Goal: Transaction & Acquisition: Book appointment/travel/reservation

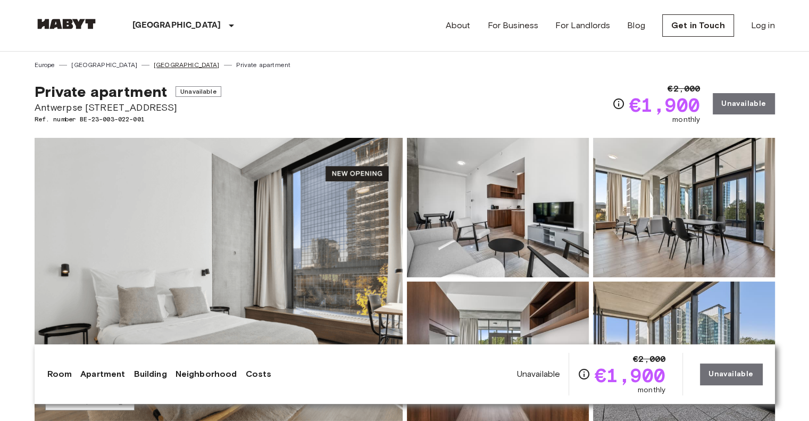
click at [154, 63] on link "[GEOGRAPHIC_DATA]" at bounding box center [187, 65] width 66 height 10
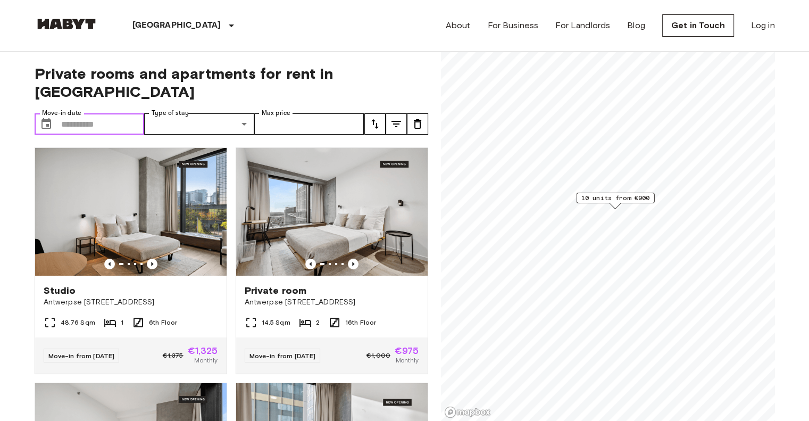
click at [111, 113] on input "Move-in date" at bounding box center [102, 123] width 83 height 21
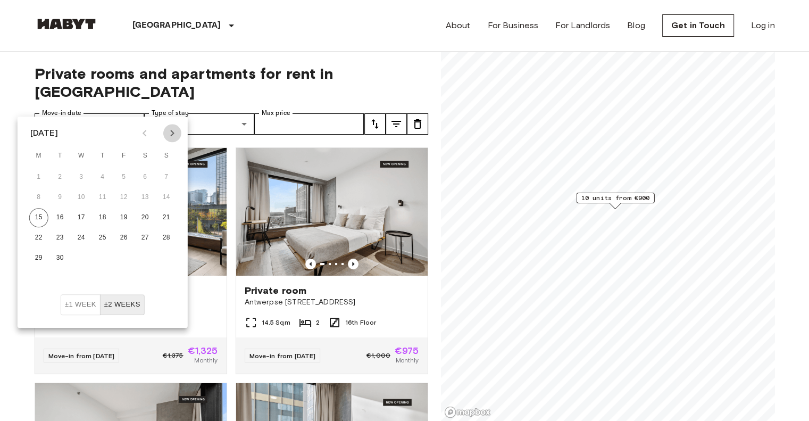
click at [177, 129] on icon "Next month" at bounding box center [172, 133] width 13 height 13
click at [164, 220] on button "19" at bounding box center [166, 217] width 19 height 19
type input "**********"
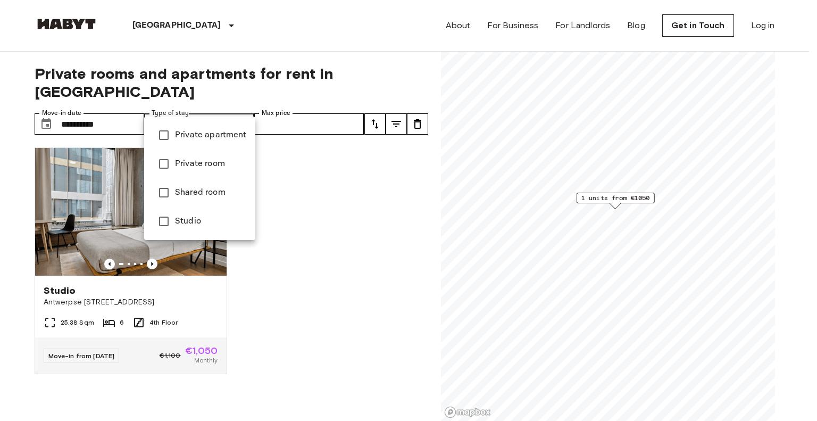
click at [195, 133] on span "Private apartment" at bounding box center [211, 135] width 72 height 13
type input "**********"
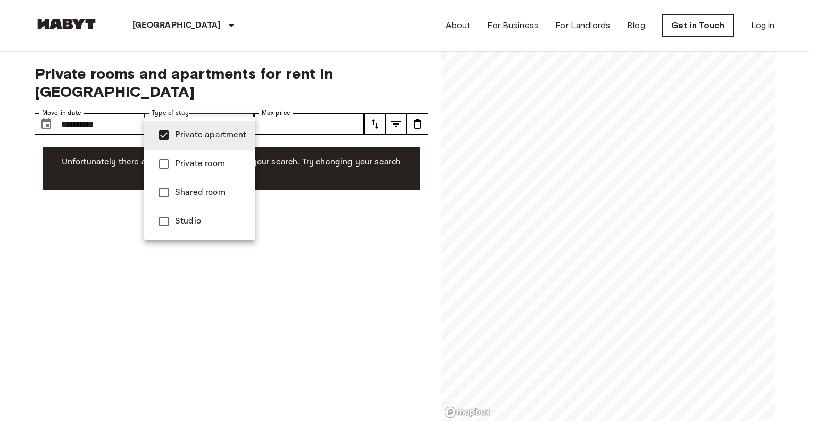
click at [300, 107] on div at bounding box center [408, 210] width 817 height 421
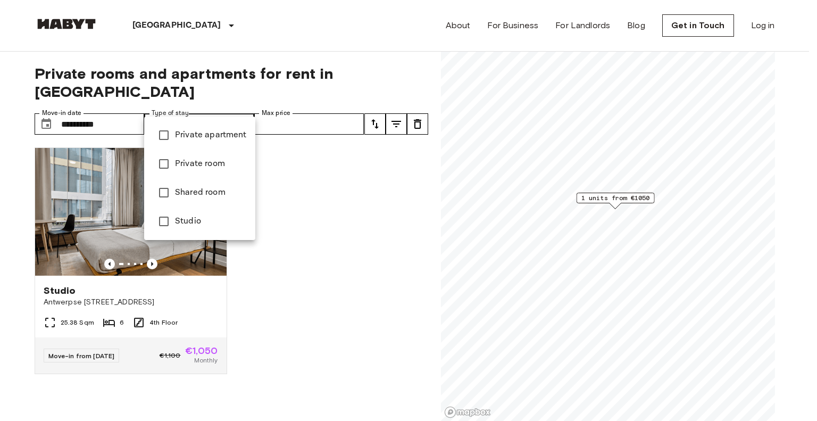
click at [5, 280] on div at bounding box center [408, 210] width 817 height 421
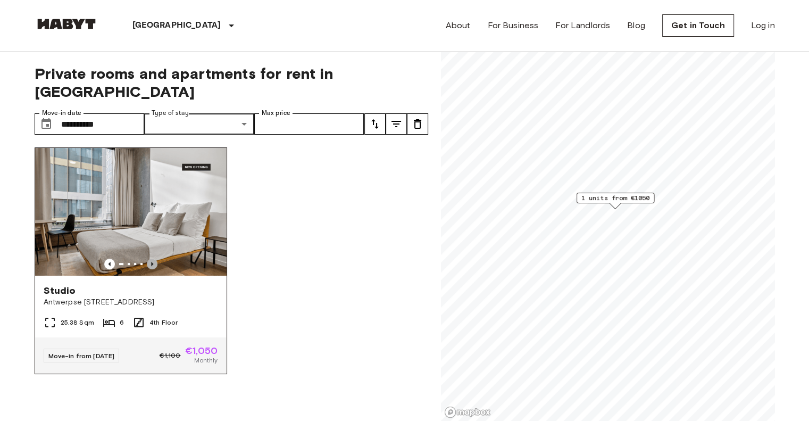
click at [148, 258] on icon "Previous image" at bounding box center [152, 263] width 11 height 11
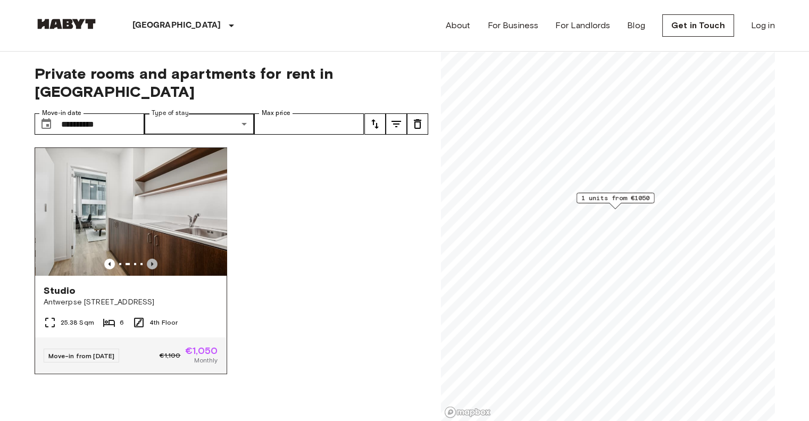
click at [148, 258] on icon "Previous image" at bounding box center [152, 263] width 11 height 11
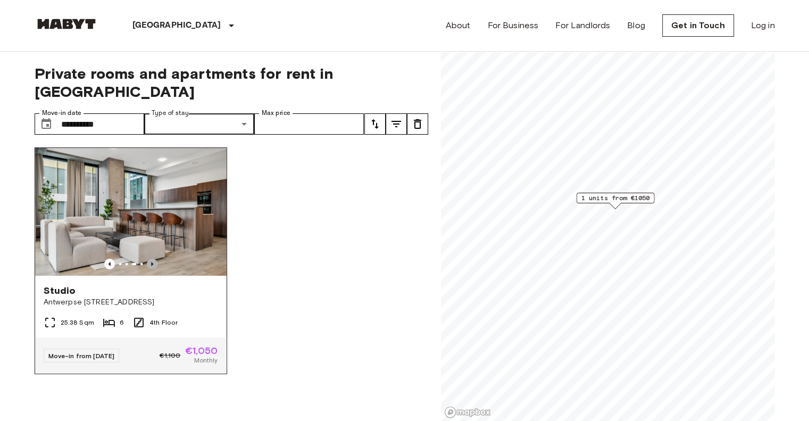
click at [148, 258] on icon "Previous image" at bounding box center [152, 263] width 11 height 11
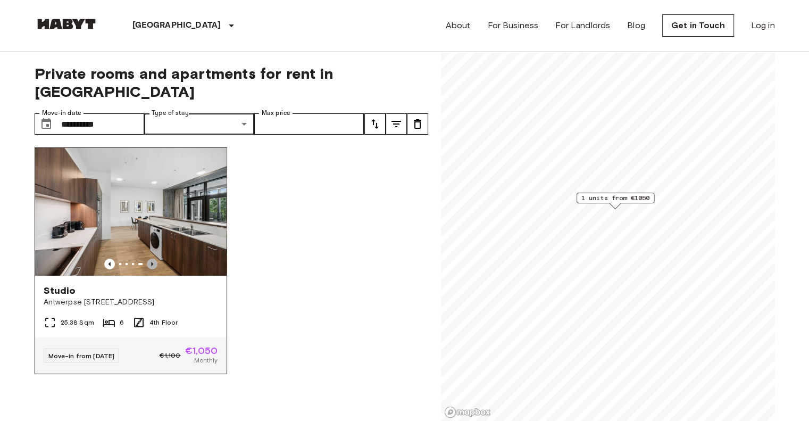
click at [148, 258] on icon "Previous image" at bounding box center [152, 263] width 11 height 11
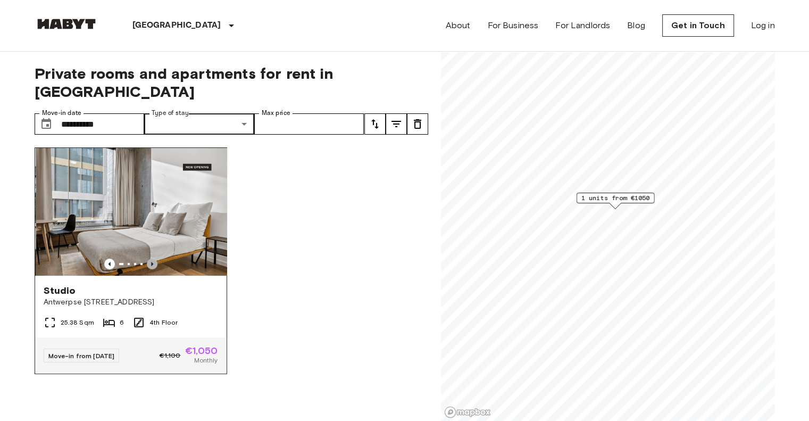
click at [148, 258] on icon "Previous image" at bounding box center [152, 263] width 11 height 11
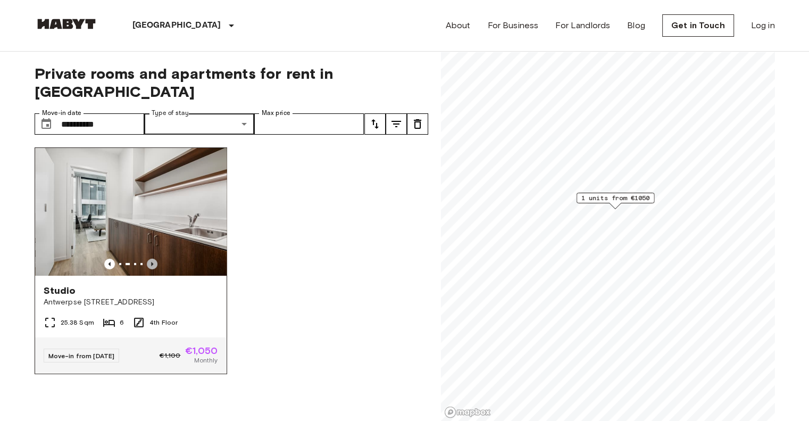
click at [148, 258] on icon "Previous image" at bounding box center [152, 263] width 11 height 11
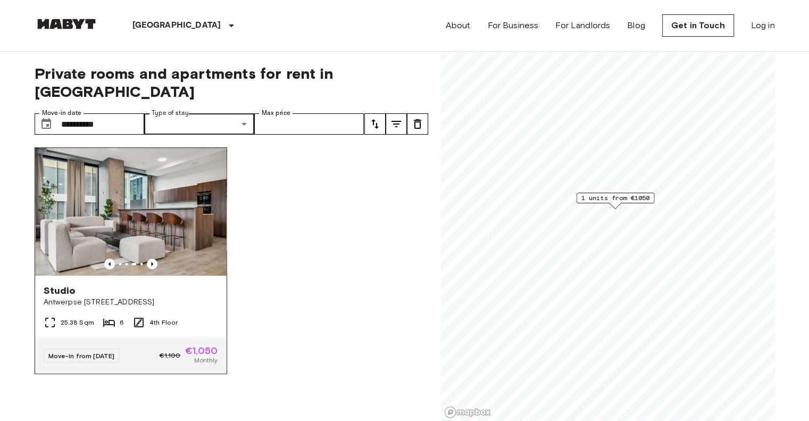
click at [183, 197] on img at bounding box center [130, 212] width 191 height 128
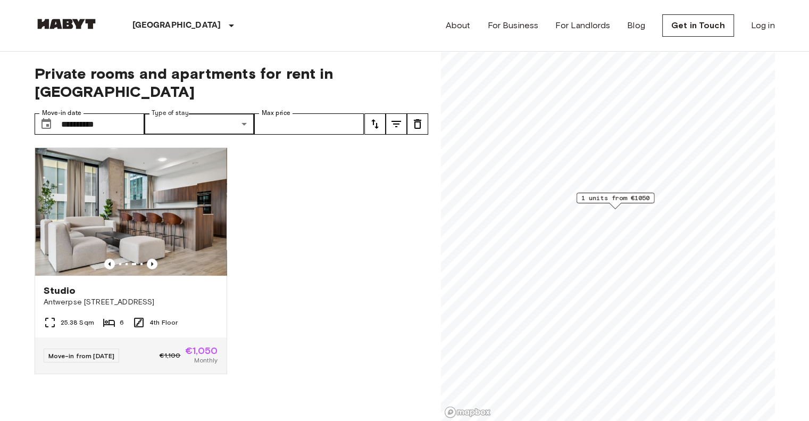
click at [89, 31] on link at bounding box center [67, 26] width 64 height 14
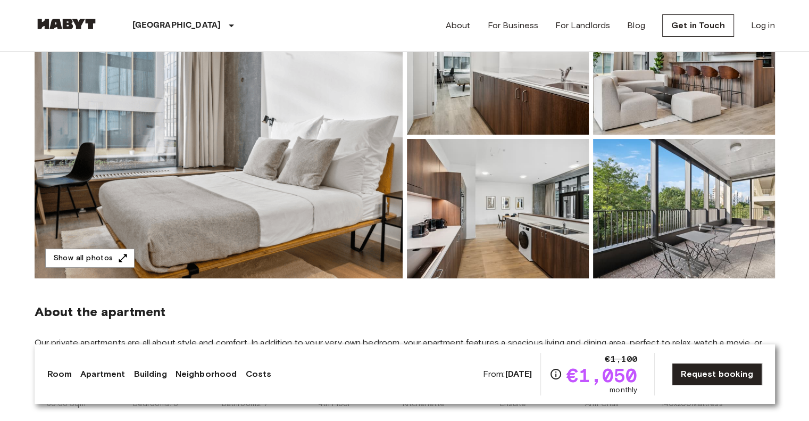
click at [681, 213] on img at bounding box center [684, 208] width 182 height 139
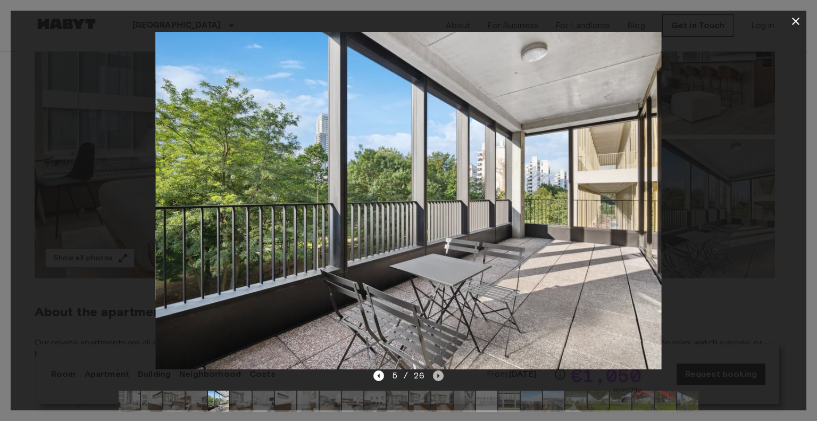
click at [438, 371] on icon "Next image" at bounding box center [438, 375] width 11 height 11
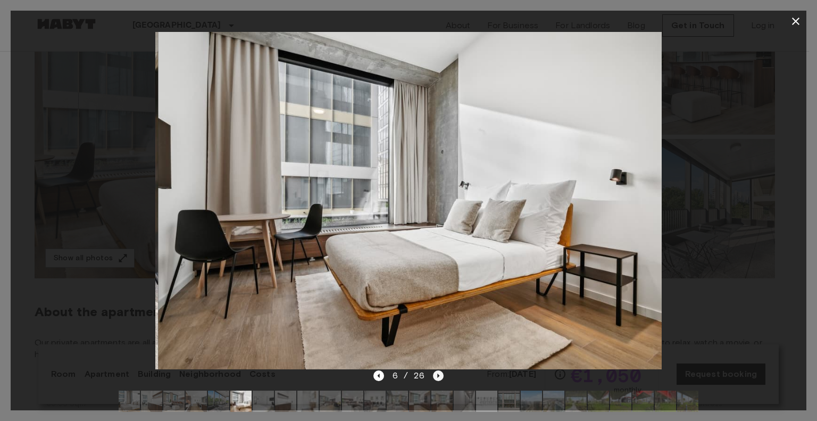
click at [438, 371] on icon "Next image" at bounding box center [438, 375] width 11 height 11
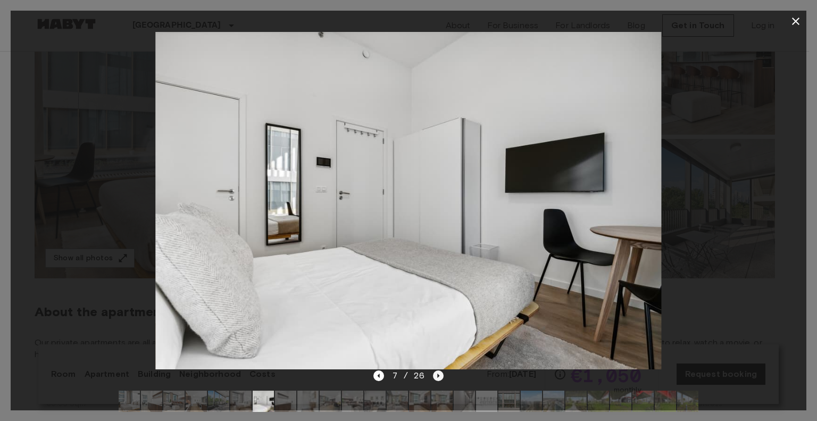
click at [438, 371] on icon "Next image" at bounding box center [438, 375] width 11 height 11
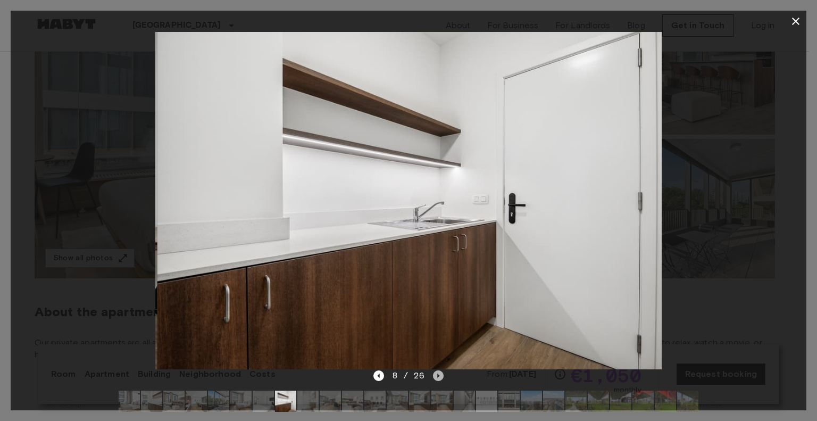
click at [438, 371] on icon "Next image" at bounding box center [438, 375] width 11 height 11
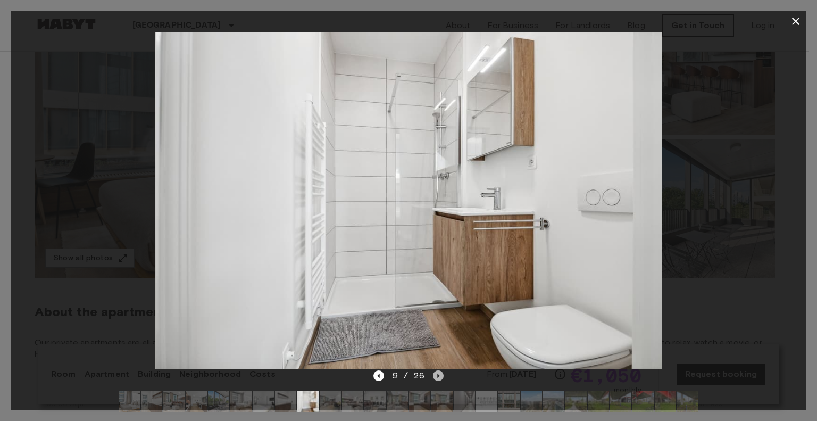
click at [438, 371] on icon "Next image" at bounding box center [438, 375] width 11 height 11
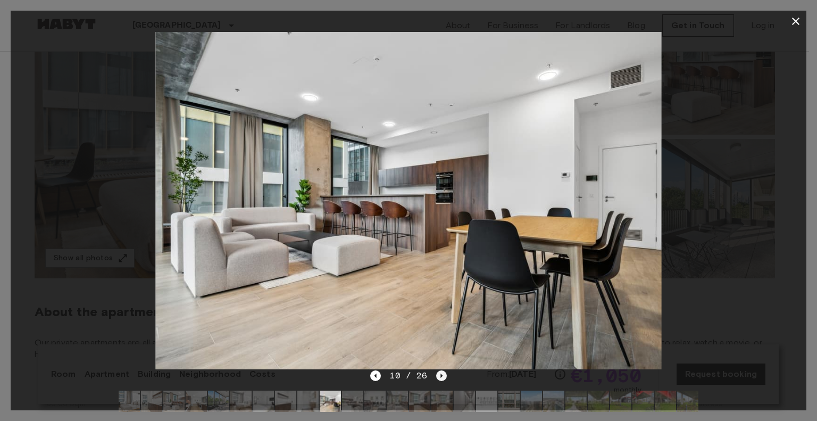
click at [438, 371] on icon "Next image" at bounding box center [441, 375] width 11 height 11
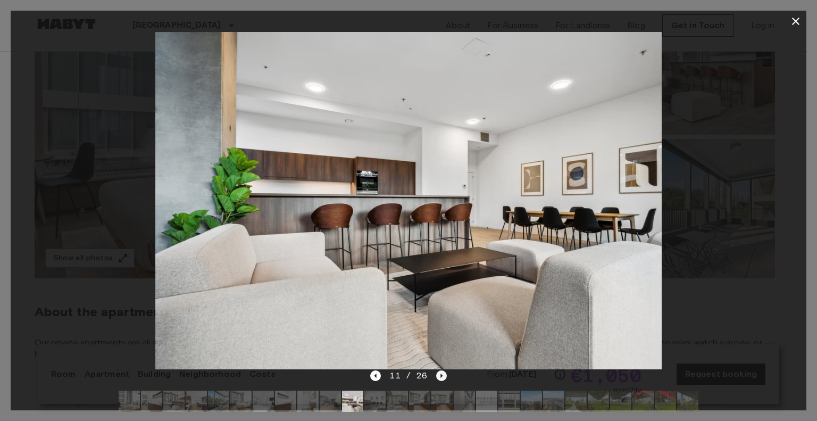
click at [438, 371] on icon "Next image" at bounding box center [441, 375] width 11 height 11
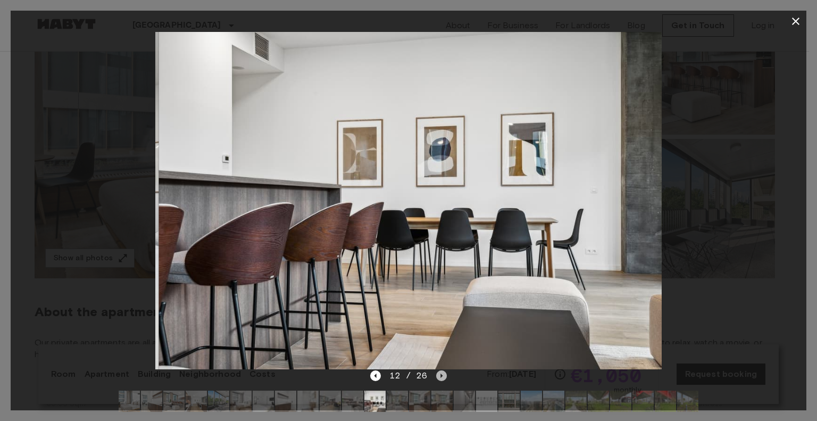
click at [438, 371] on icon "Next image" at bounding box center [441, 375] width 11 height 11
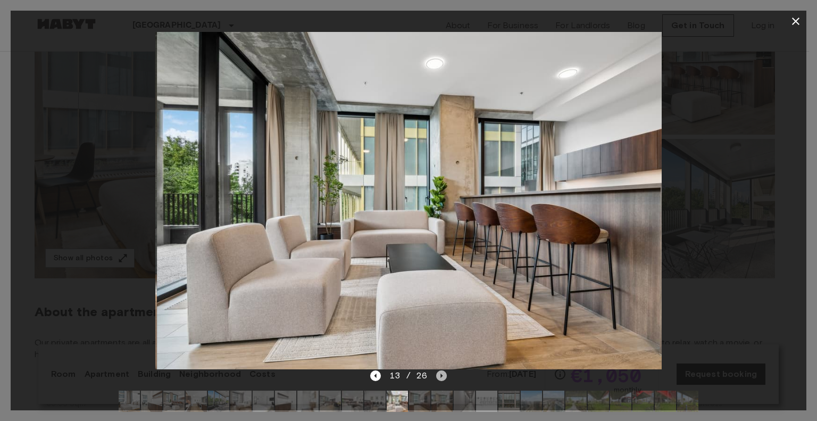
click at [438, 371] on icon "Next image" at bounding box center [441, 375] width 11 height 11
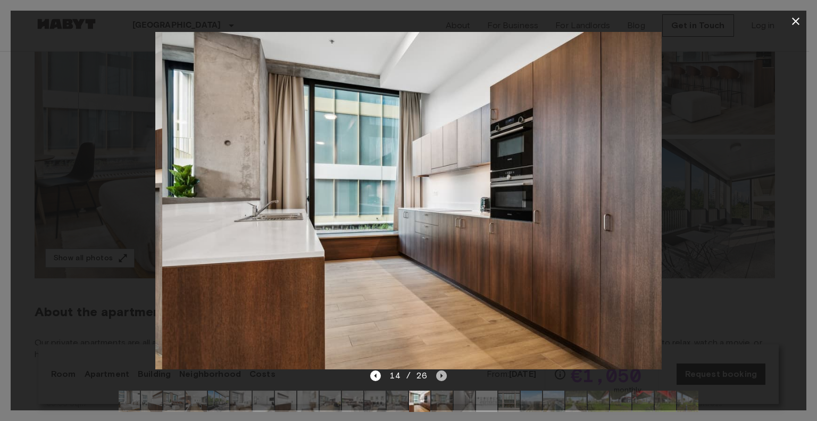
click at [438, 371] on icon "Next image" at bounding box center [441, 375] width 11 height 11
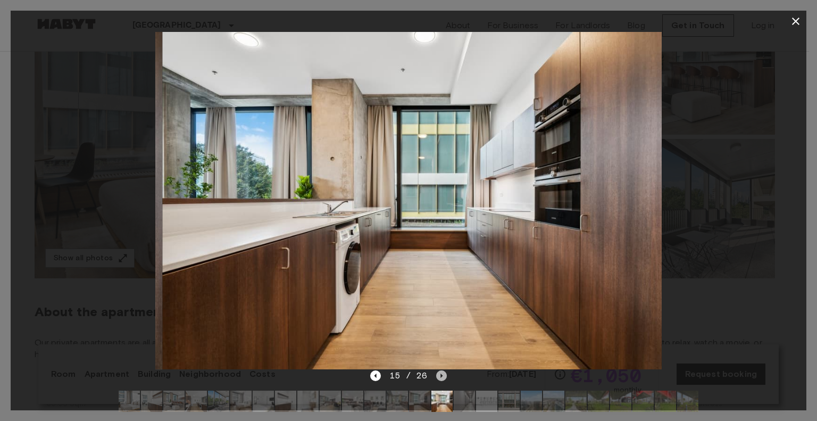
click at [438, 371] on icon "Next image" at bounding box center [441, 375] width 11 height 11
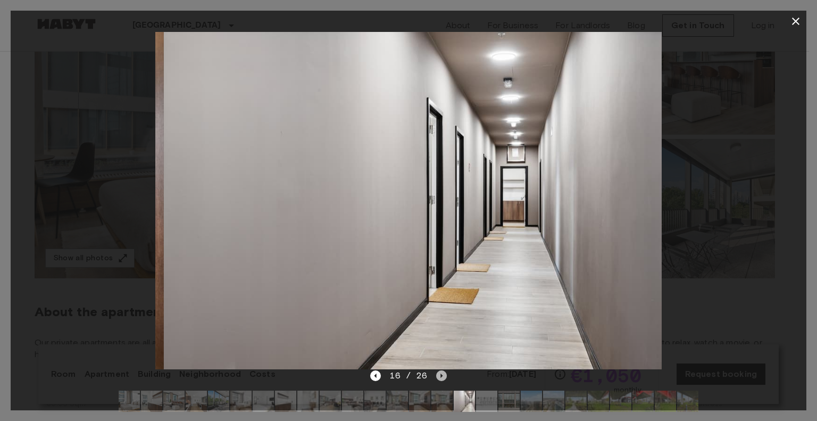
click at [438, 371] on icon "Next image" at bounding box center [441, 375] width 11 height 11
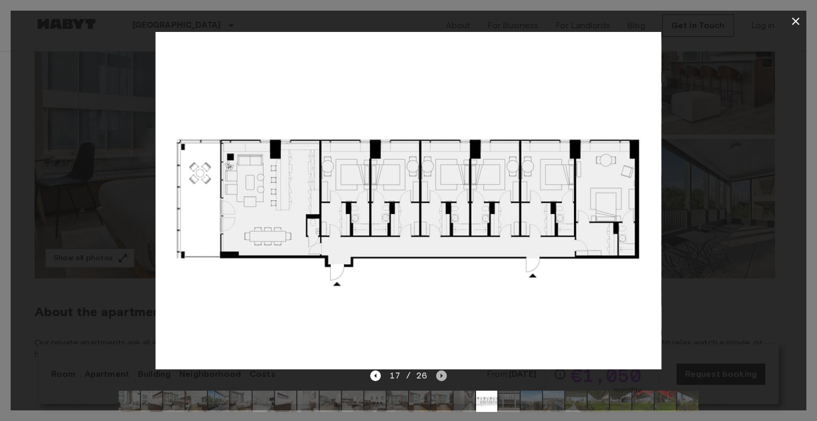
click at [438, 371] on icon "Next image" at bounding box center [441, 375] width 11 height 11
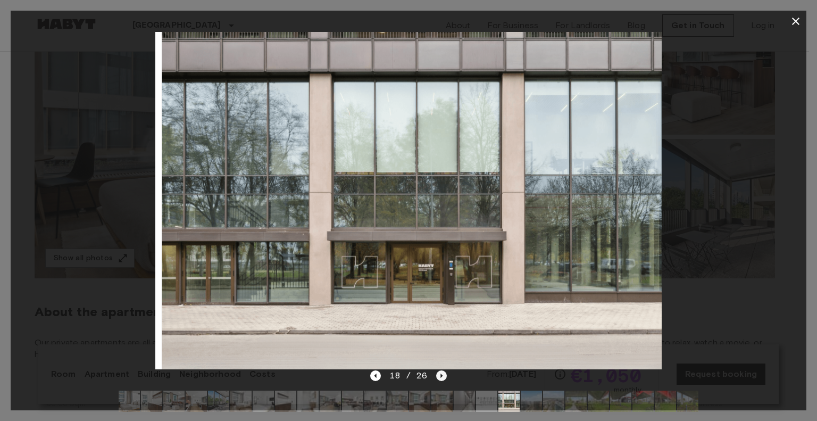
click at [438, 371] on icon "Next image" at bounding box center [441, 375] width 11 height 11
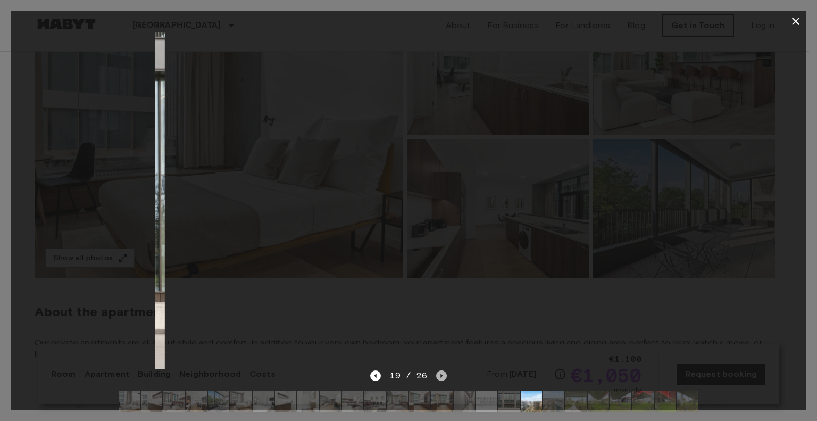
click at [438, 371] on icon "Next image" at bounding box center [441, 375] width 11 height 11
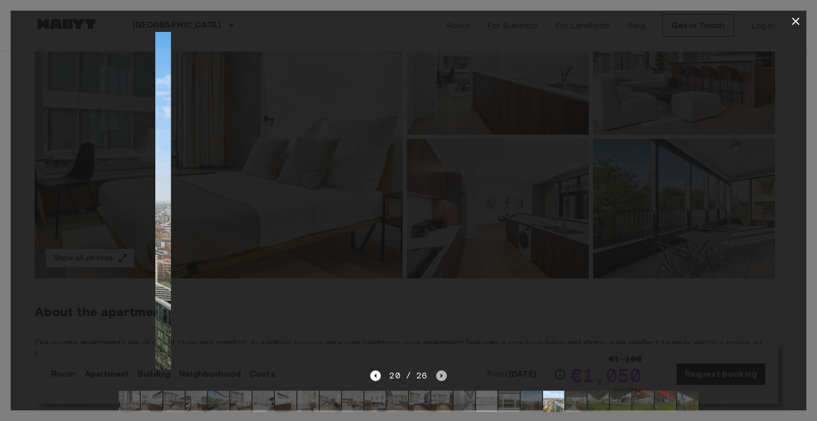
click at [438, 371] on icon "Next image" at bounding box center [441, 375] width 11 height 11
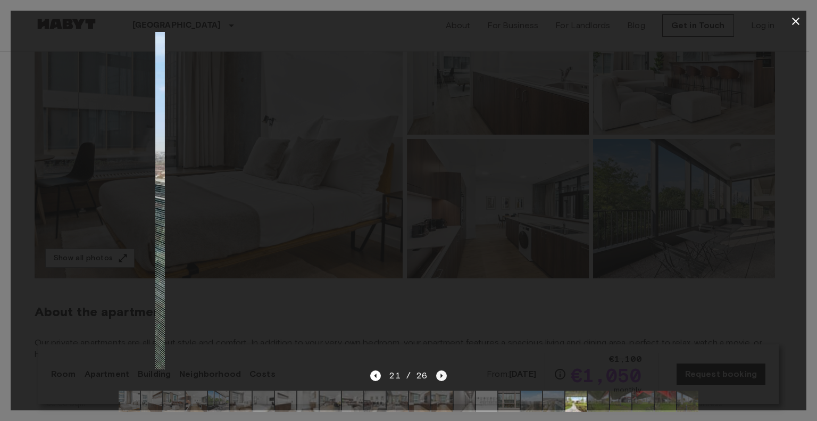
click at [438, 371] on icon "Next image" at bounding box center [441, 375] width 11 height 11
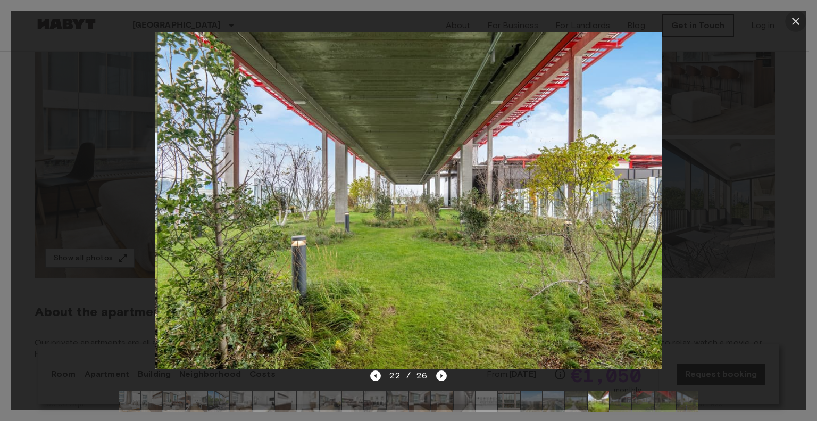
click at [797, 21] on icon "button" at bounding box center [795, 21] width 13 height 13
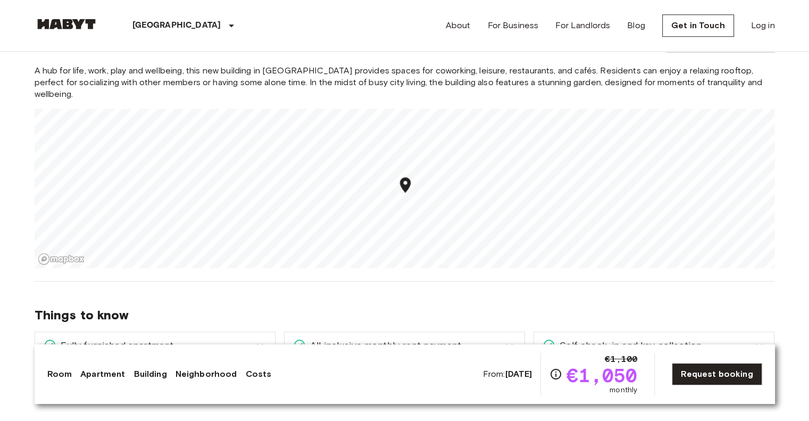
scroll to position [964, 0]
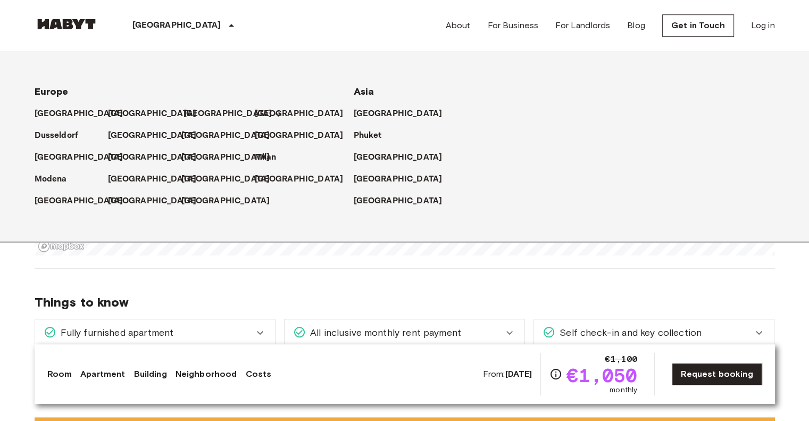
click at [204, 112] on p "[GEOGRAPHIC_DATA]" at bounding box center [227, 113] width 89 height 13
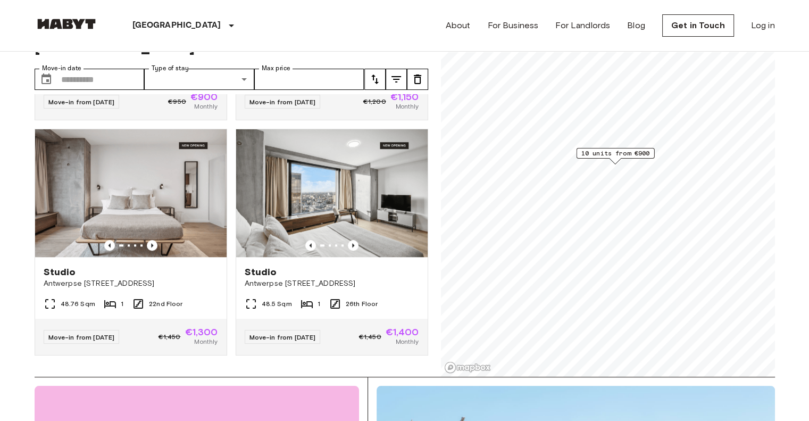
scroll to position [45, 0]
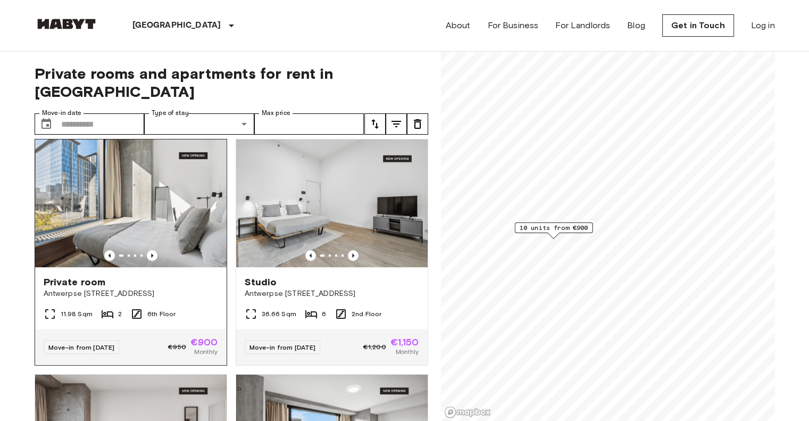
scroll to position [714, 0]
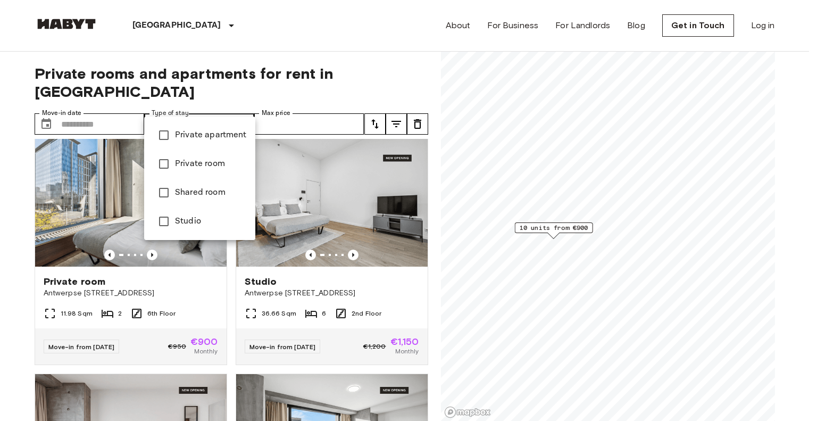
click at [3, 293] on div at bounding box center [408, 210] width 817 height 421
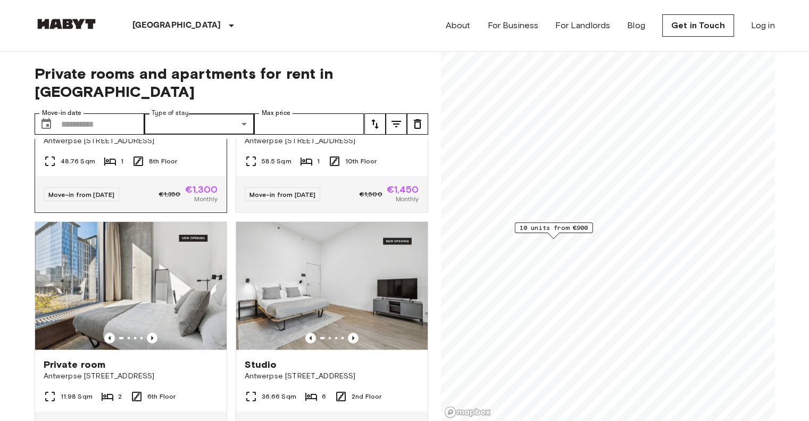
scroll to position [632, 0]
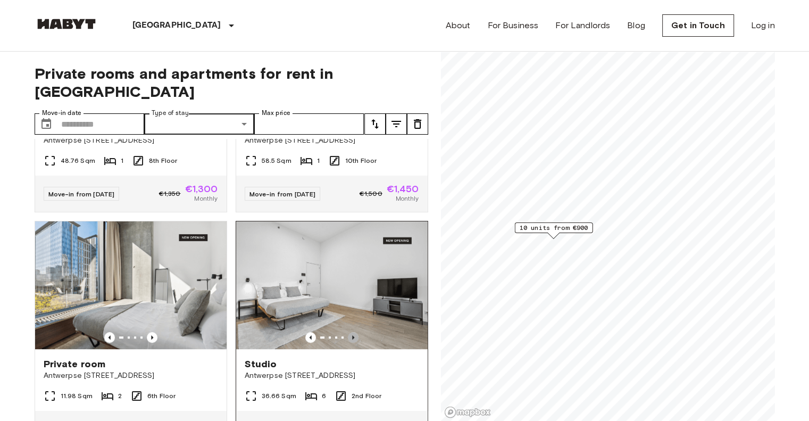
click at [348, 332] on icon "Previous image" at bounding box center [353, 337] width 11 height 11
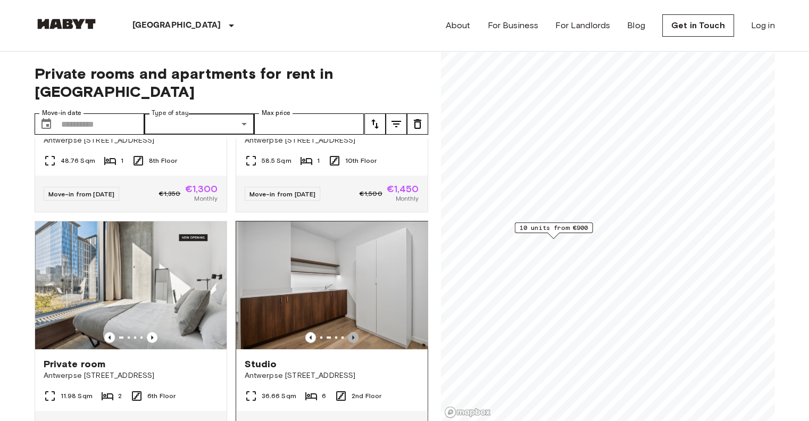
click at [348, 332] on icon "Previous image" at bounding box center [353, 337] width 11 height 11
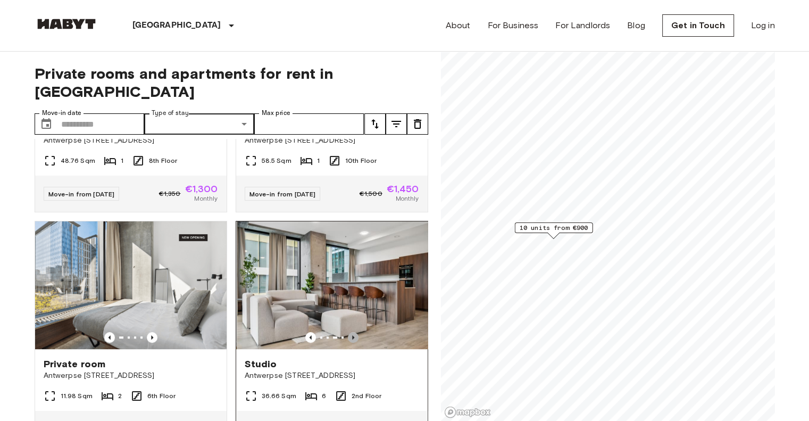
click at [348, 332] on icon "Previous image" at bounding box center [353, 337] width 11 height 11
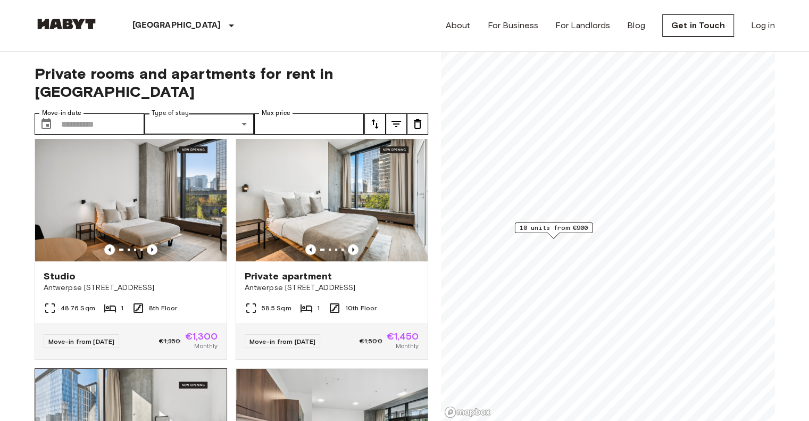
scroll to position [482, 0]
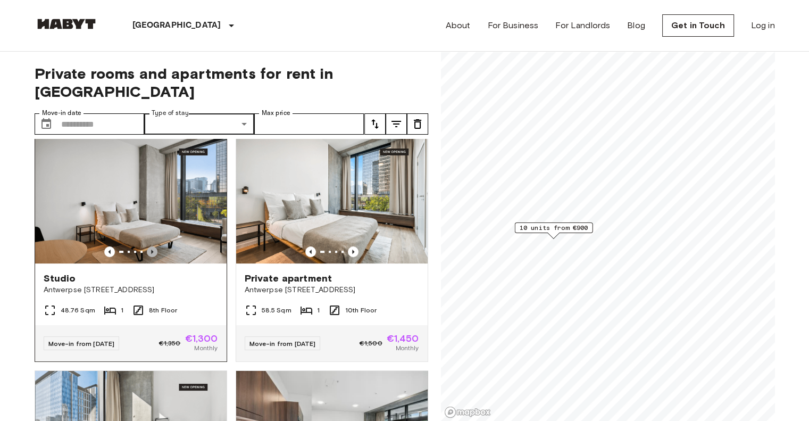
click at [148, 246] on icon "Previous image" at bounding box center [152, 251] width 11 height 11
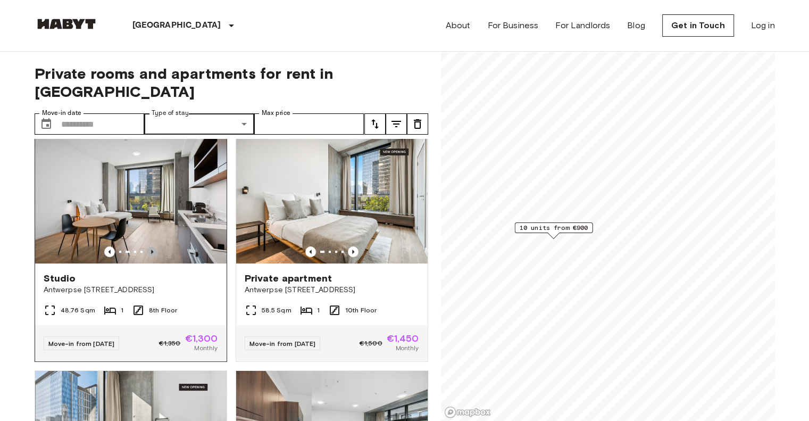
click at [148, 246] on icon "Previous image" at bounding box center [152, 251] width 11 height 11
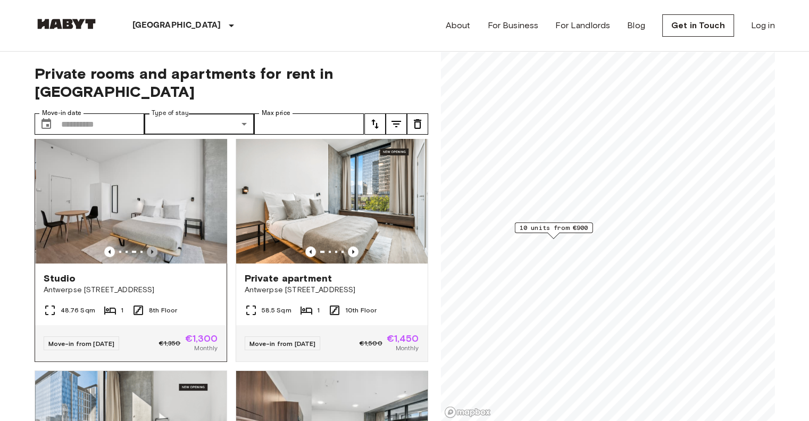
click at [148, 246] on icon "Previous image" at bounding box center [152, 251] width 11 height 11
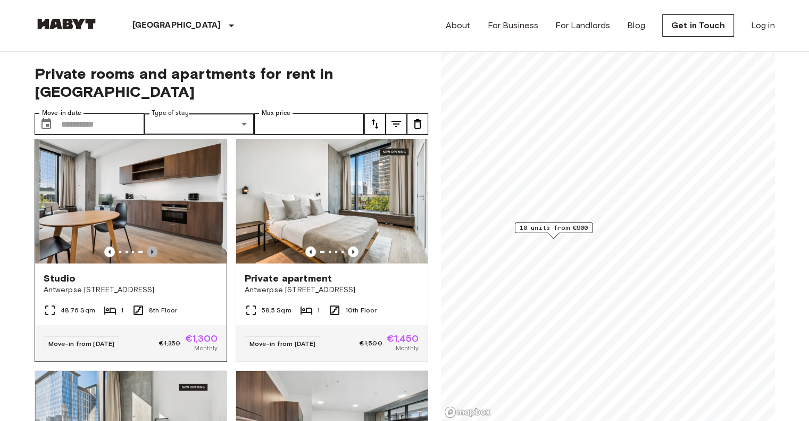
click at [148, 246] on icon "Previous image" at bounding box center [152, 251] width 11 height 11
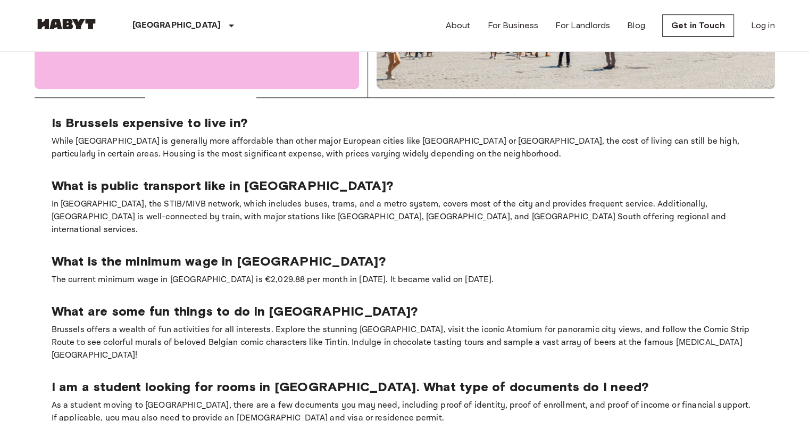
scroll to position [642, 0]
click at [223, 273] on p "The current minimum wage in [GEOGRAPHIC_DATA] is €2,029.88 per month in [DATE].…" at bounding box center [405, 279] width 706 height 13
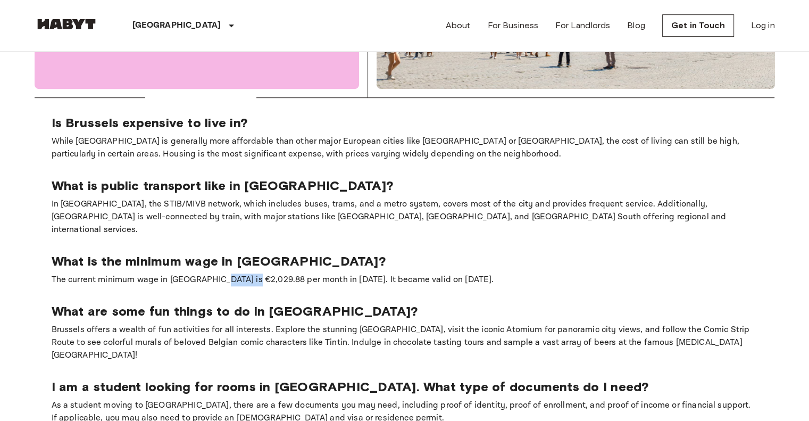
click at [223, 273] on p "The current minimum wage in [GEOGRAPHIC_DATA] is €2,029.88 per month in [DATE].…" at bounding box center [405, 279] width 706 height 13
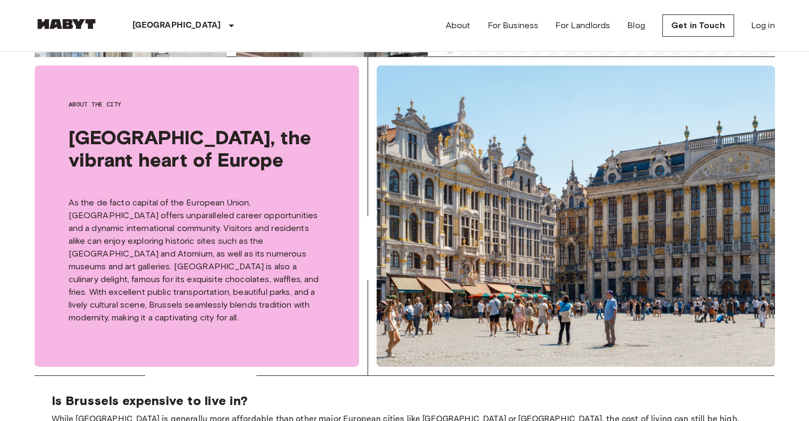
scroll to position [47, 0]
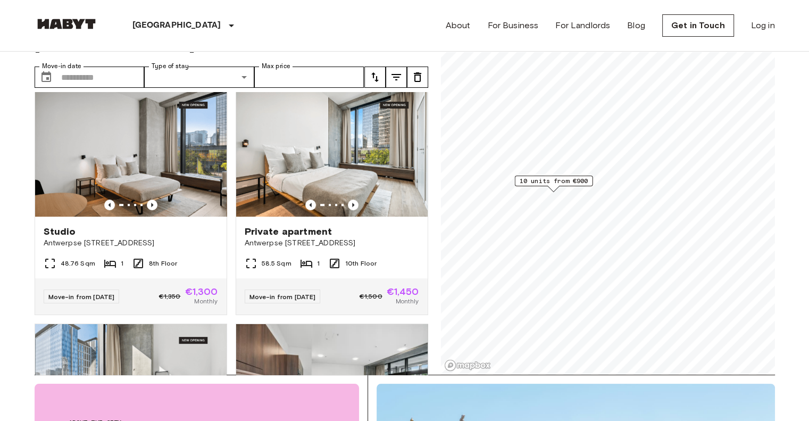
click at [78, 14] on div "[GEOGRAPHIC_DATA] [GEOGRAPHIC_DATA] [GEOGRAPHIC_DATA] [GEOGRAPHIC_DATA] [GEOGRA…" at bounding box center [154, 25] width 238 height 51
click at [71, 27] on img at bounding box center [67, 24] width 64 height 11
